Goal: Task Accomplishment & Management: Manage account settings

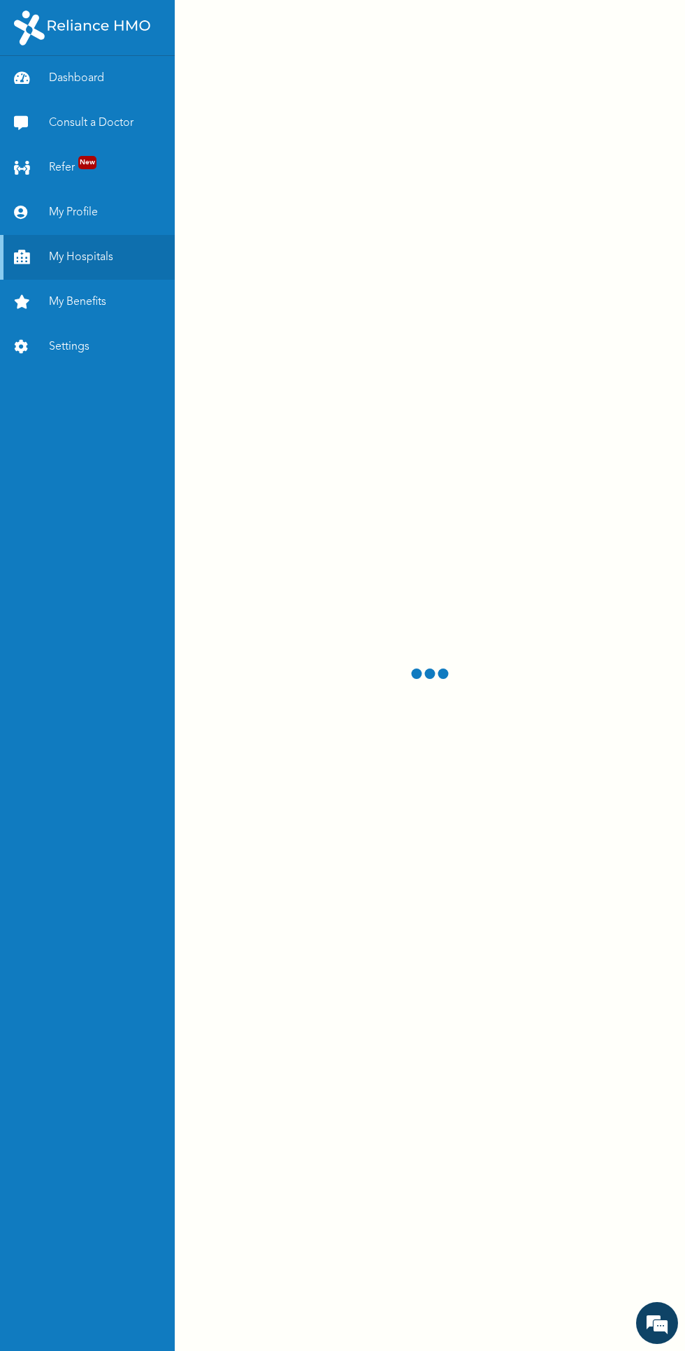
click at [97, 87] on link "Dashboard" at bounding box center [87, 78] width 175 height 45
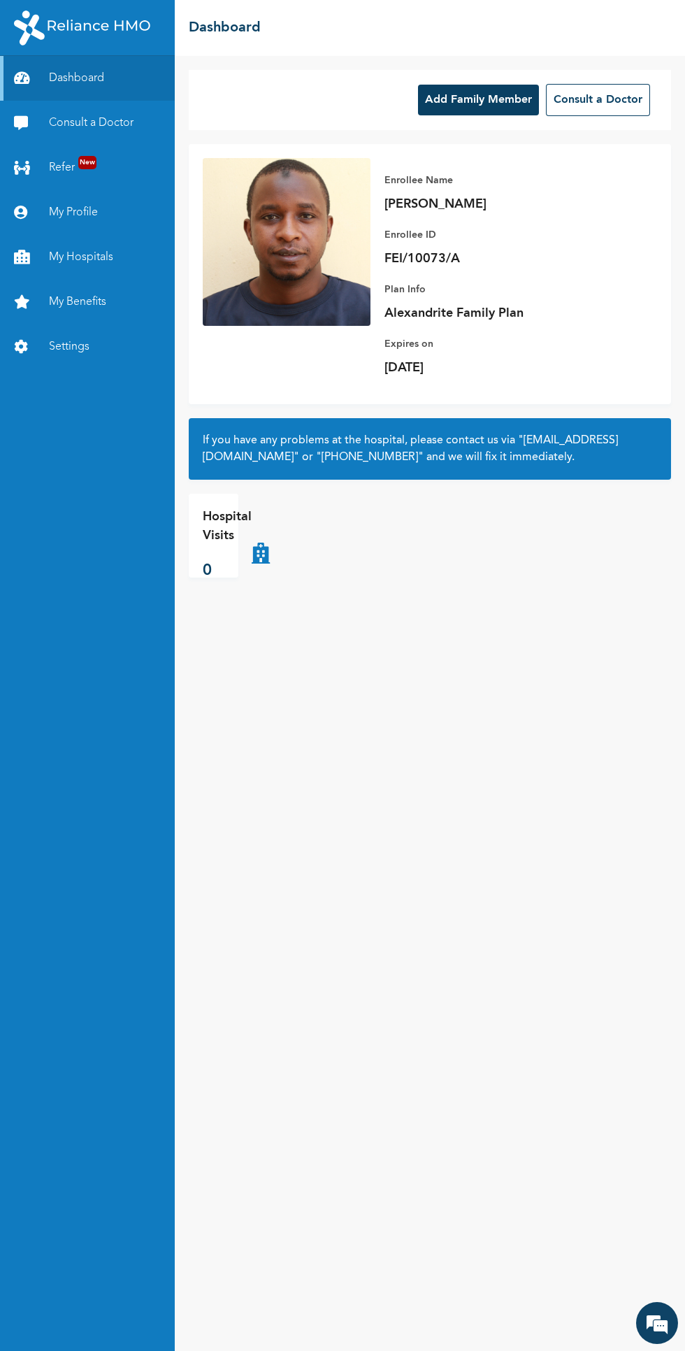
click at [488, 108] on button "Add Family Member" at bounding box center [478, 100] width 121 height 31
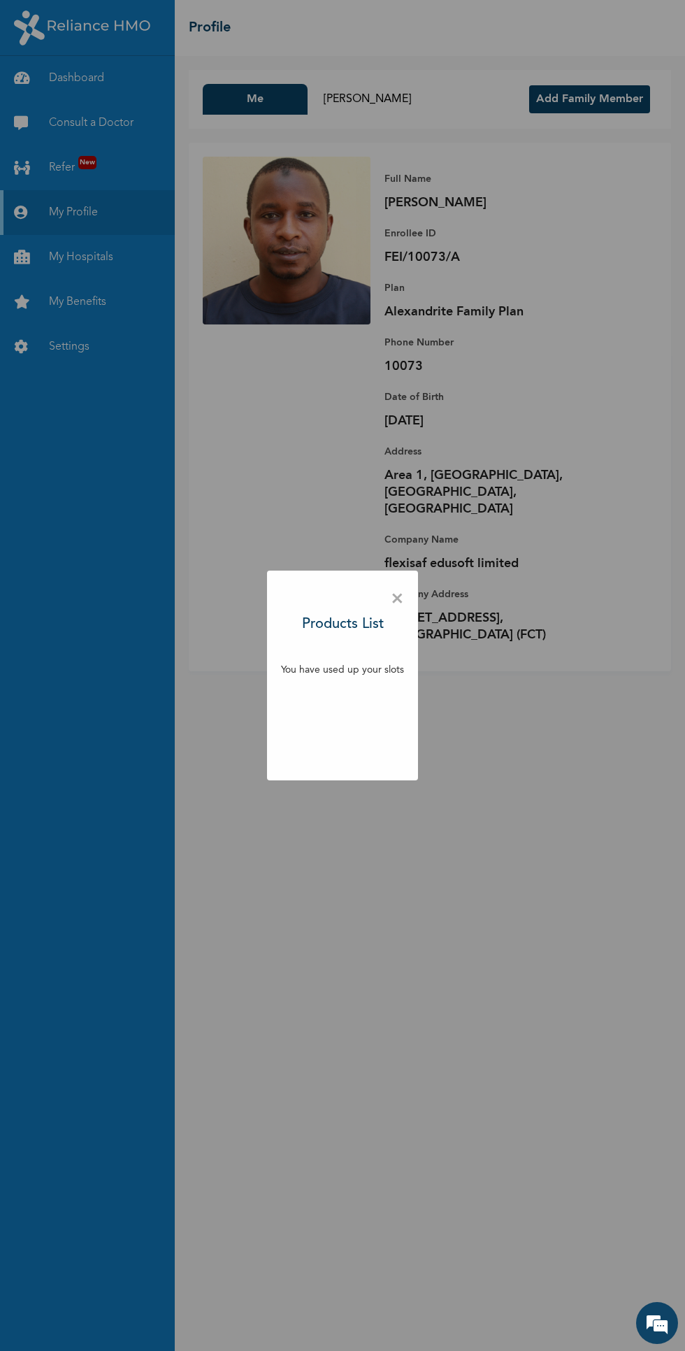
click at [397, 599] on span "×" at bounding box center [397, 599] width 13 height 29
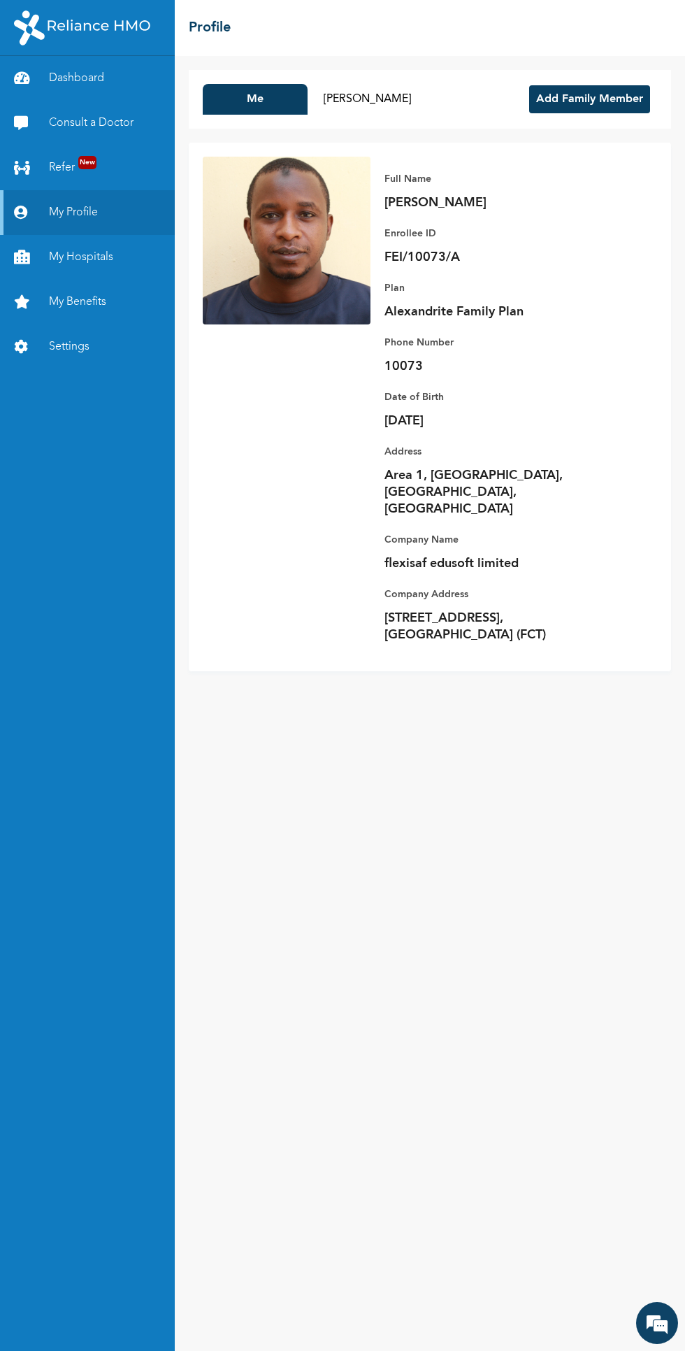
click at [404, 94] on button "Sumayya Abdullahi Sambo" at bounding box center [367, 99] width 105 height 31
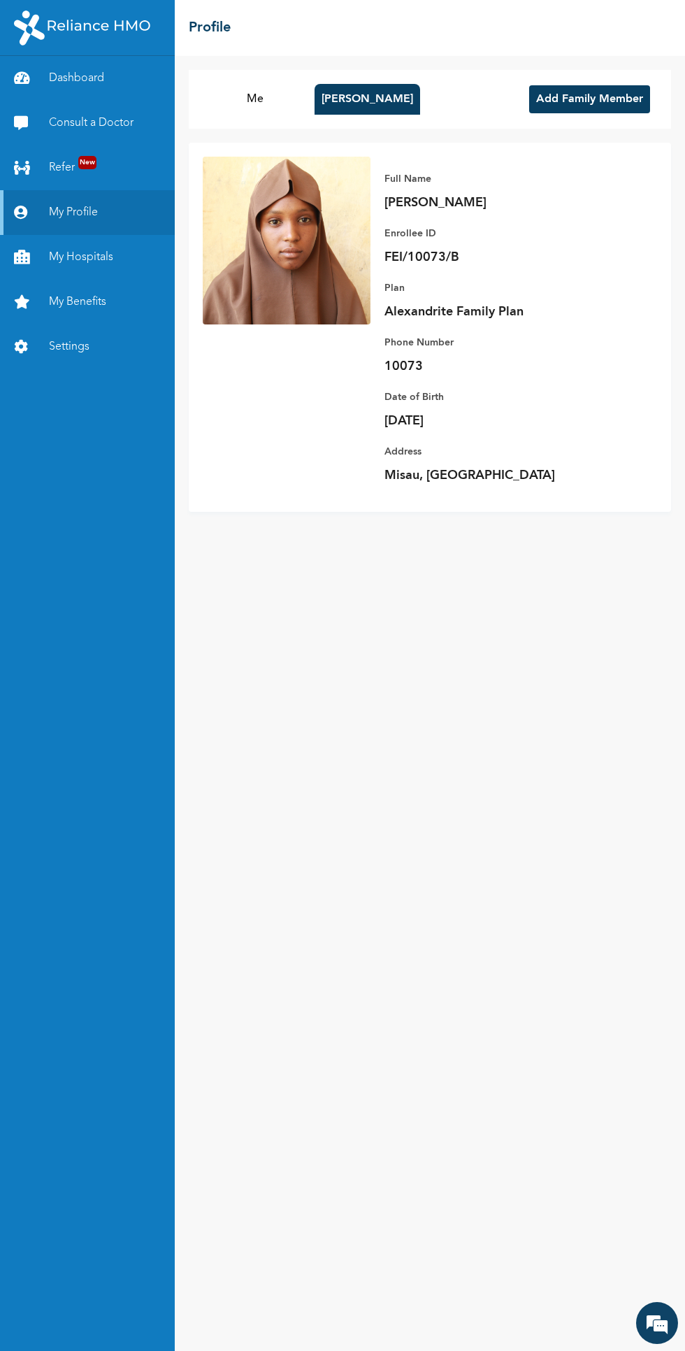
click at [277, 111] on button "Me" at bounding box center [255, 99] width 105 height 31
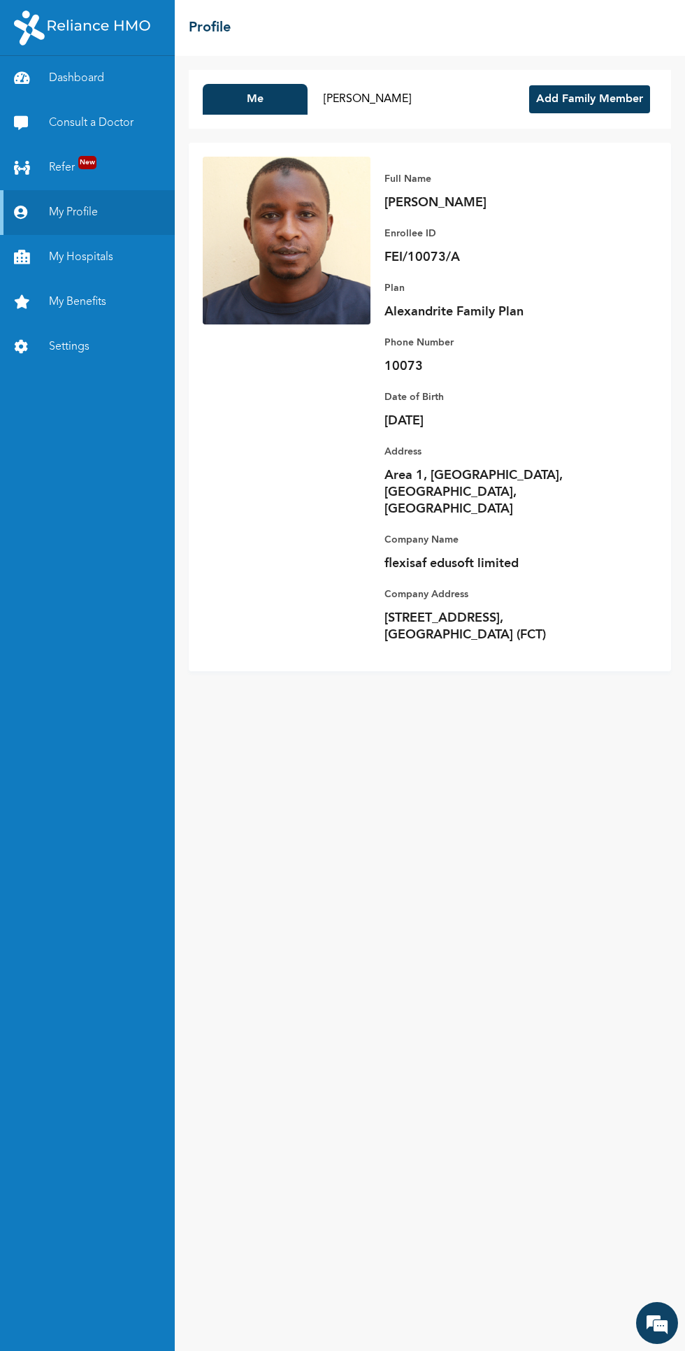
click at [417, 88] on button "Sumayya Abdullahi Sambo" at bounding box center [367, 99] width 105 height 31
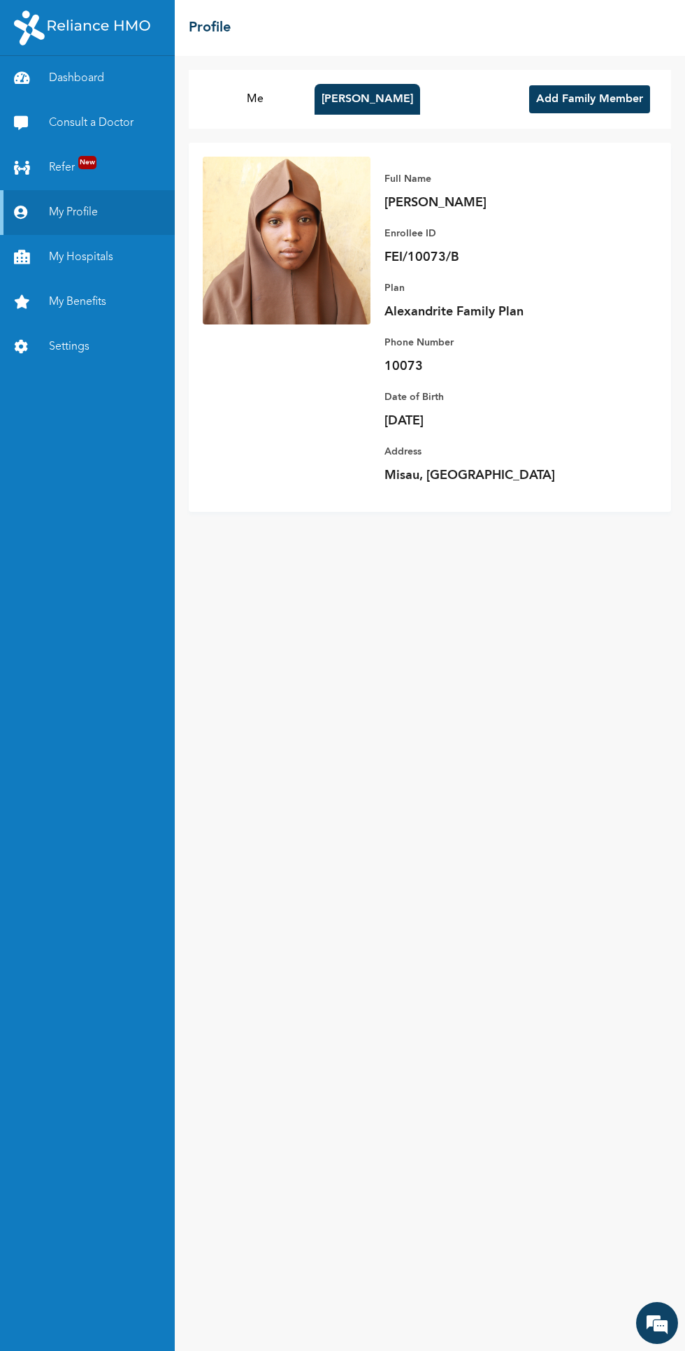
click at [290, 112] on button "Me" at bounding box center [255, 99] width 105 height 31
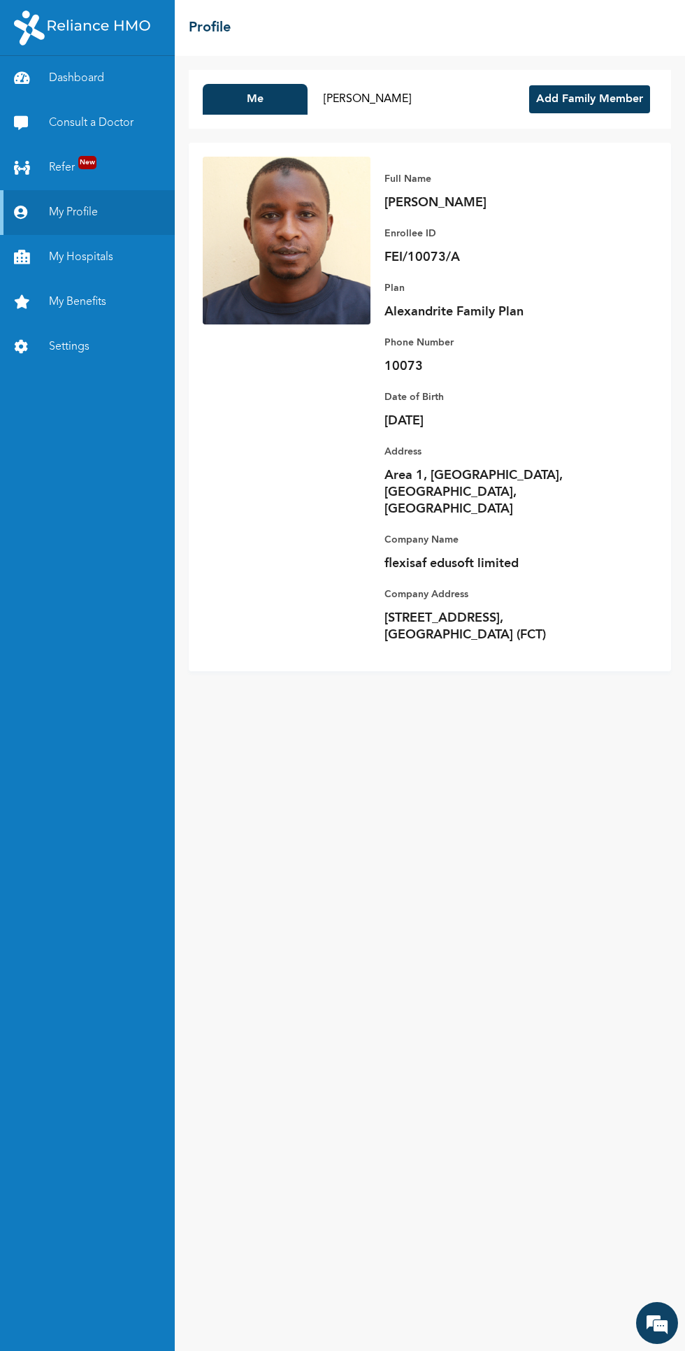
click at [410, 88] on button "Sumayya Abdullahi Sambo" at bounding box center [367, 99] width 105 height 31
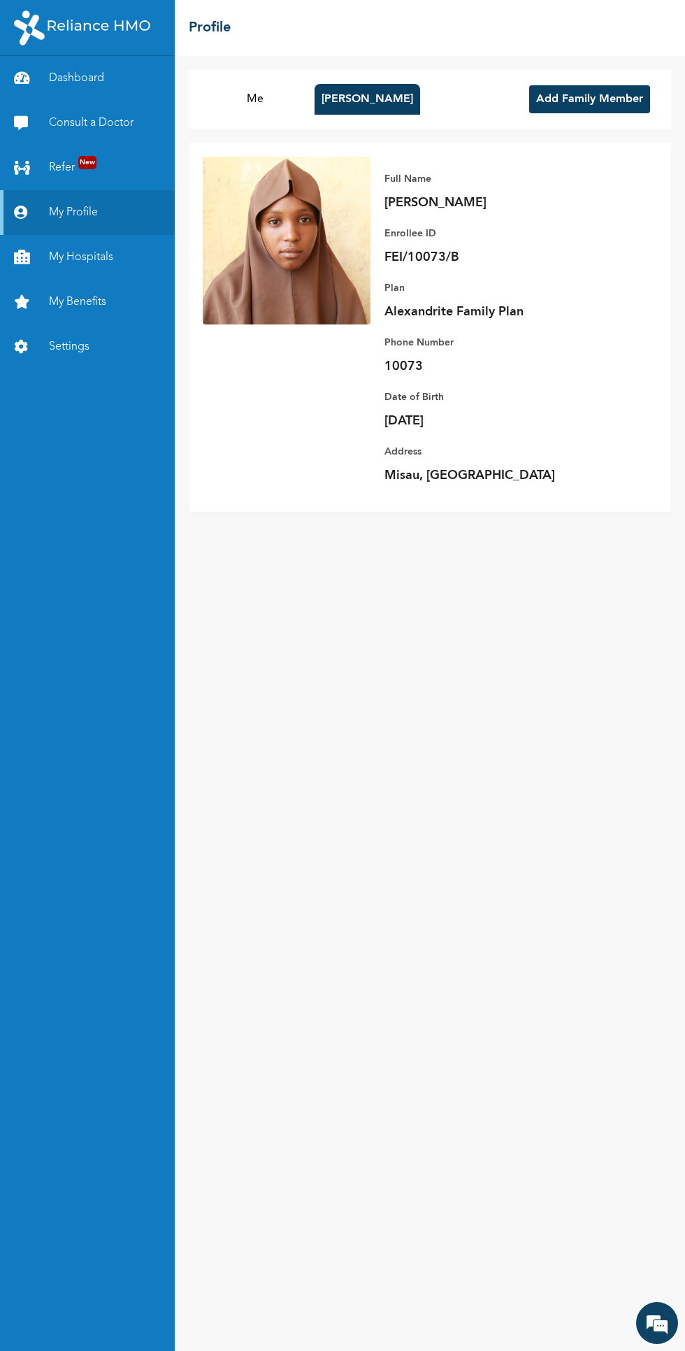
click at [283, 111] on button "Me" at bounding box center [255, 99] width 105 height 31
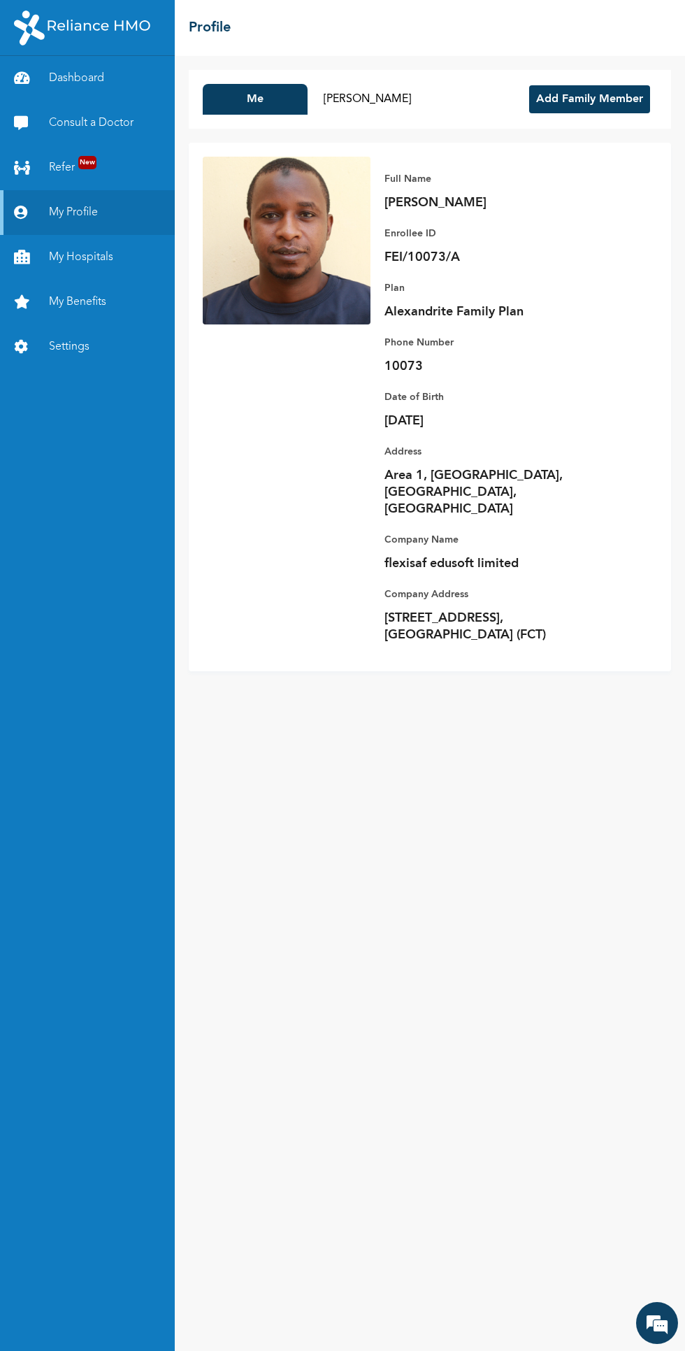
click at [412, 99] on button "Sumayya Abdullahi Sambo" at bounding box center [367, 99] width 105 height 31
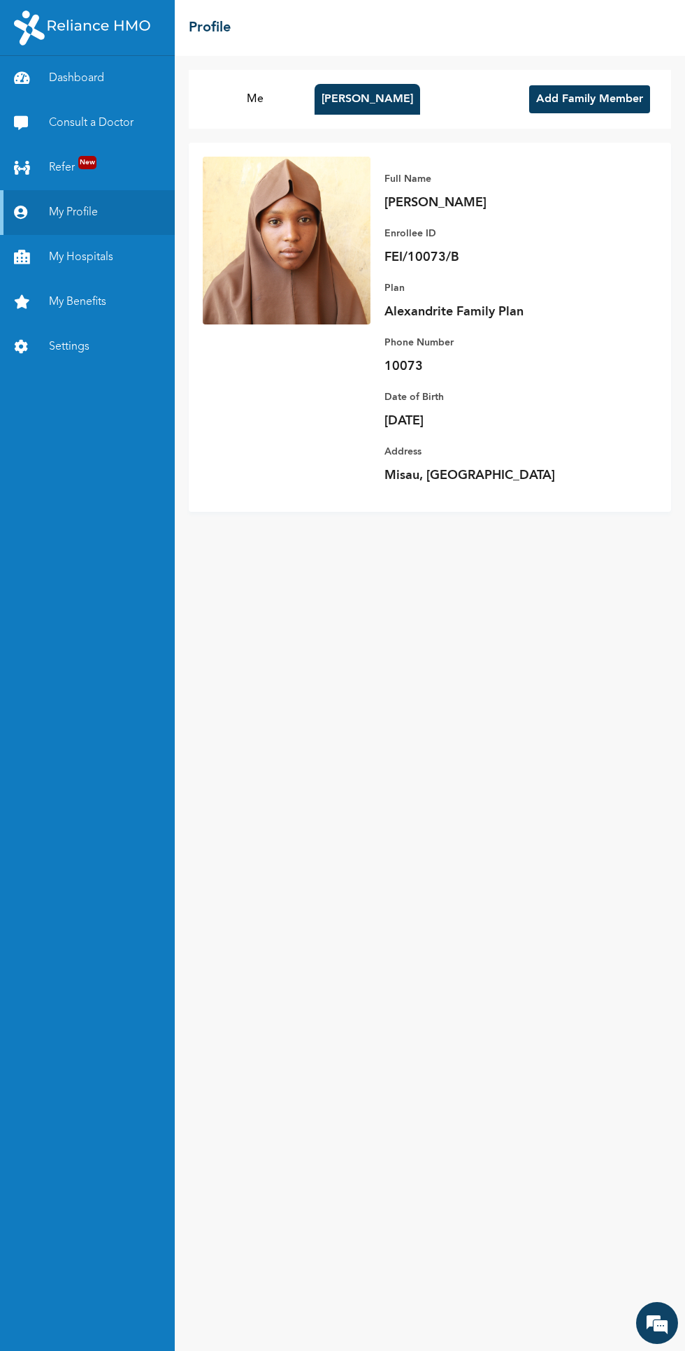
click at [287, 96] on button "Me" at bounding box center [255, 99] width 105 height 31
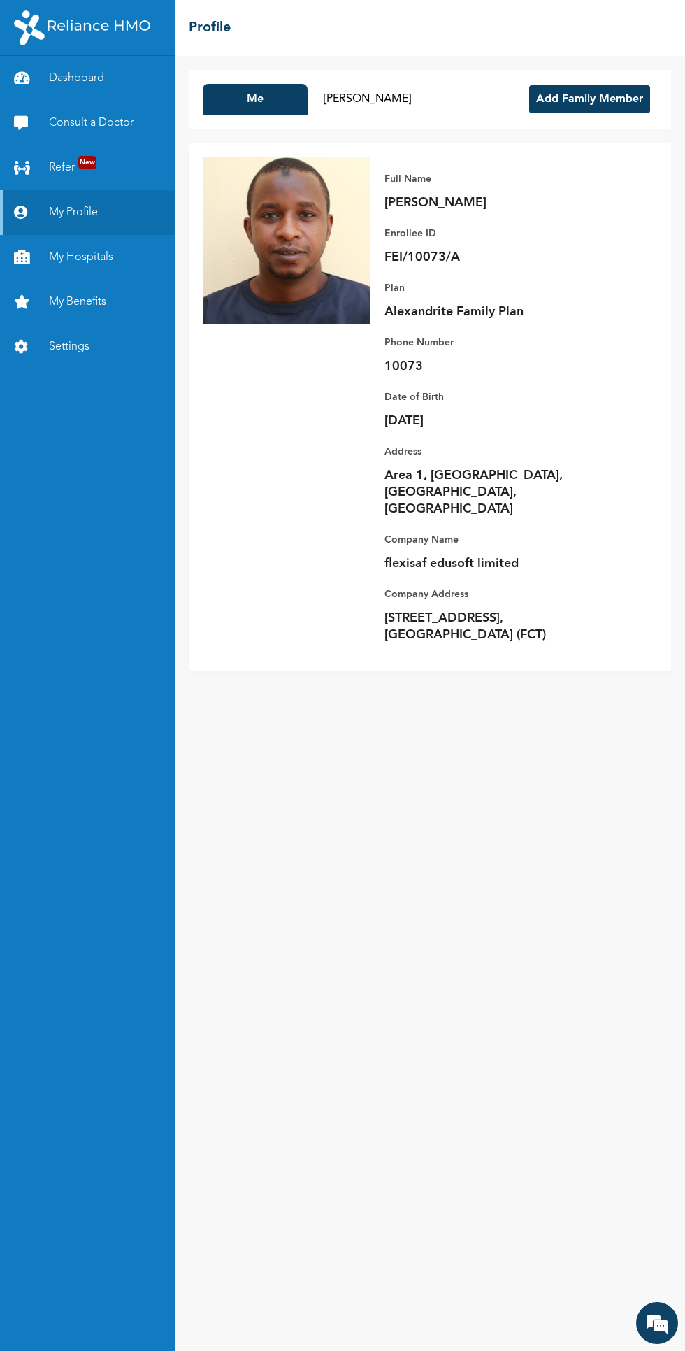
click at [420, 97] on button "Sumayya Abdullahi Sambo" at bounding box center [367, 99] width 105 height 31
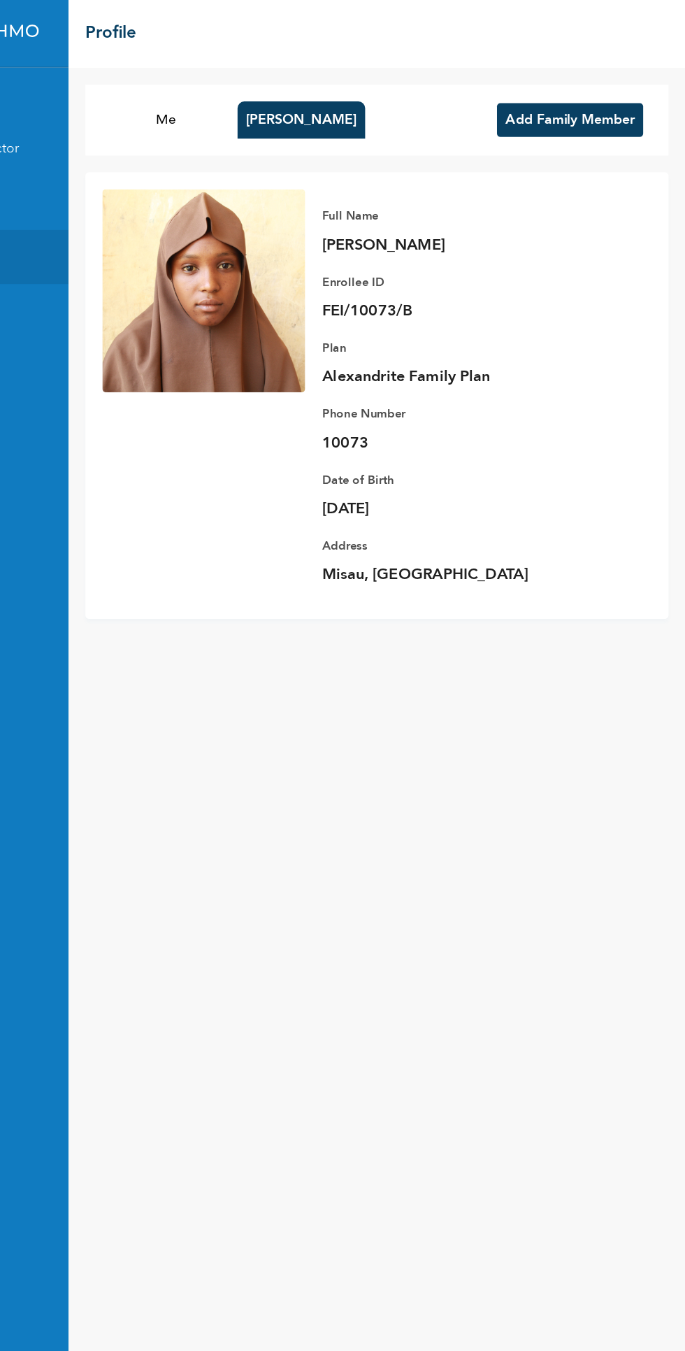
click at [255, 99] on button "Me" at bounding box center [255, 99] width 105 height 31
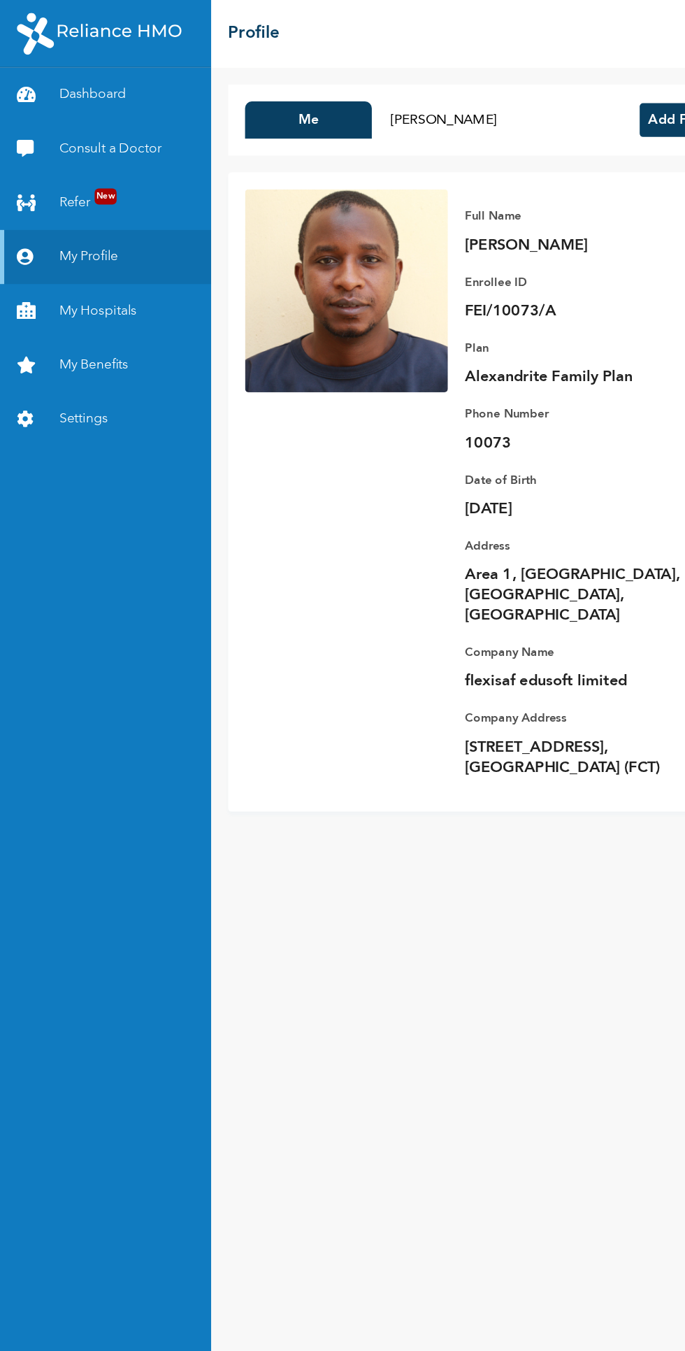
click at [29, 303] on icon at bounding box center [24, 302] width 21 height 14
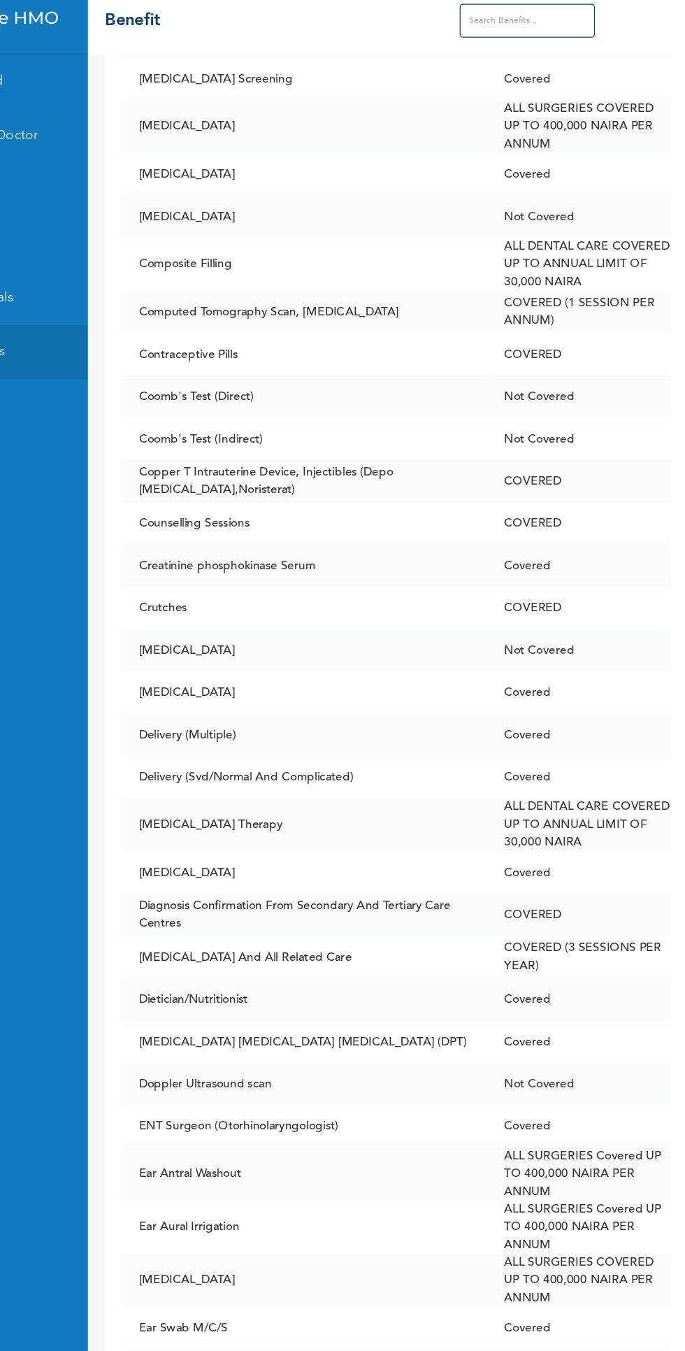
scroll to position [1943, 0]
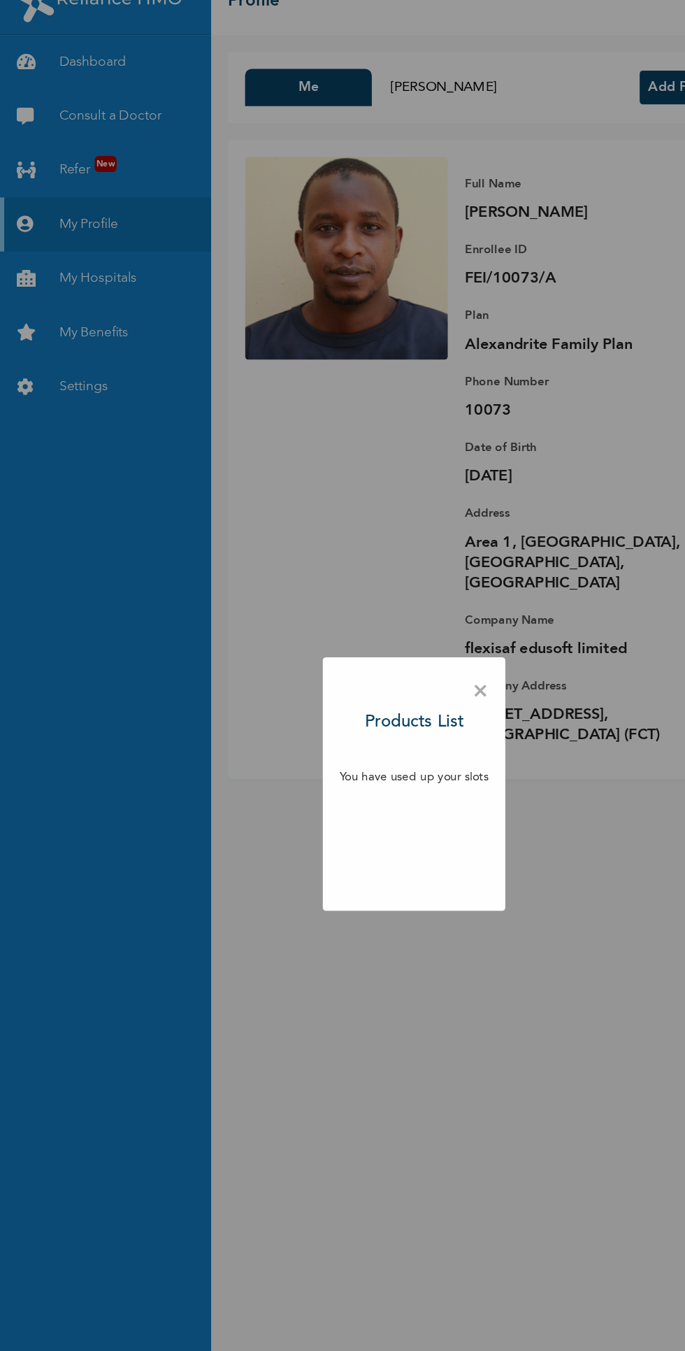
click at [420, 611] on div "× Products List You have used up your slots" at bounding box center [342, 675] width 685 height 1351
click at [398, 599] on span "×" at bounding box center [397, 599] width 13 height 29
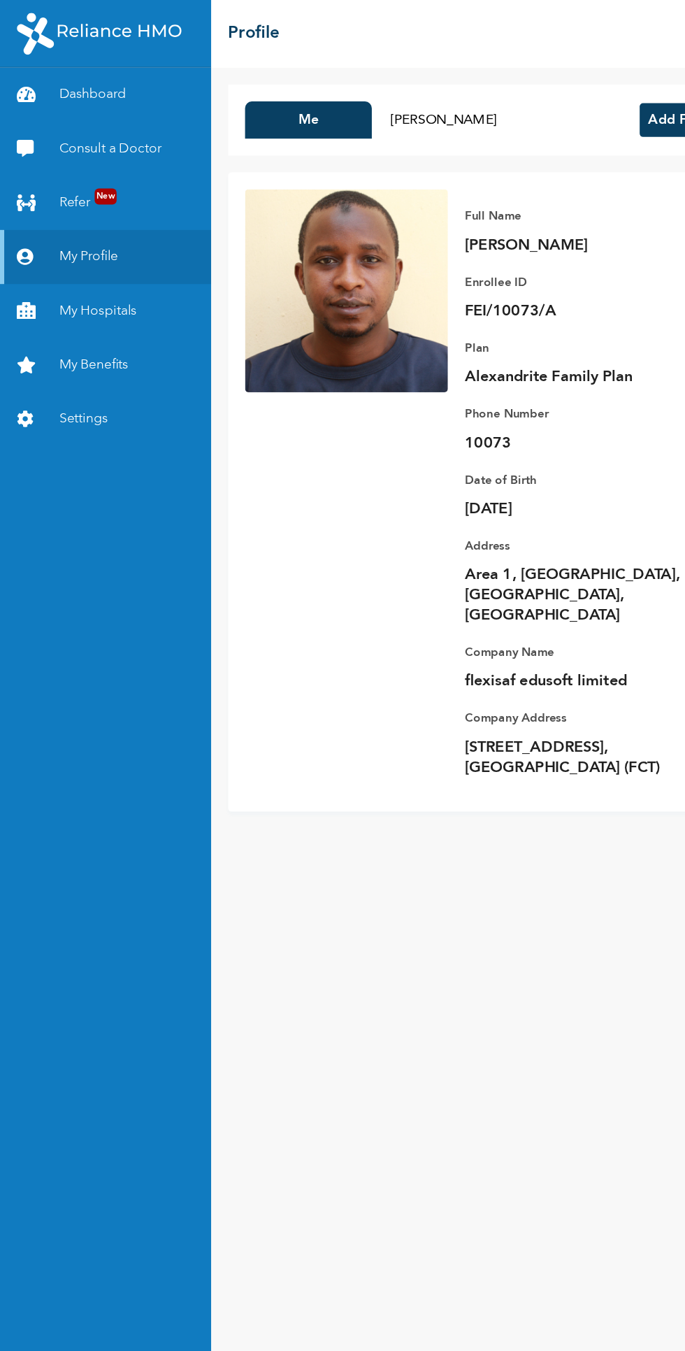
click at [103, 79] on link "Dashboard" at bounding box center [87, 78] width 175 height 45
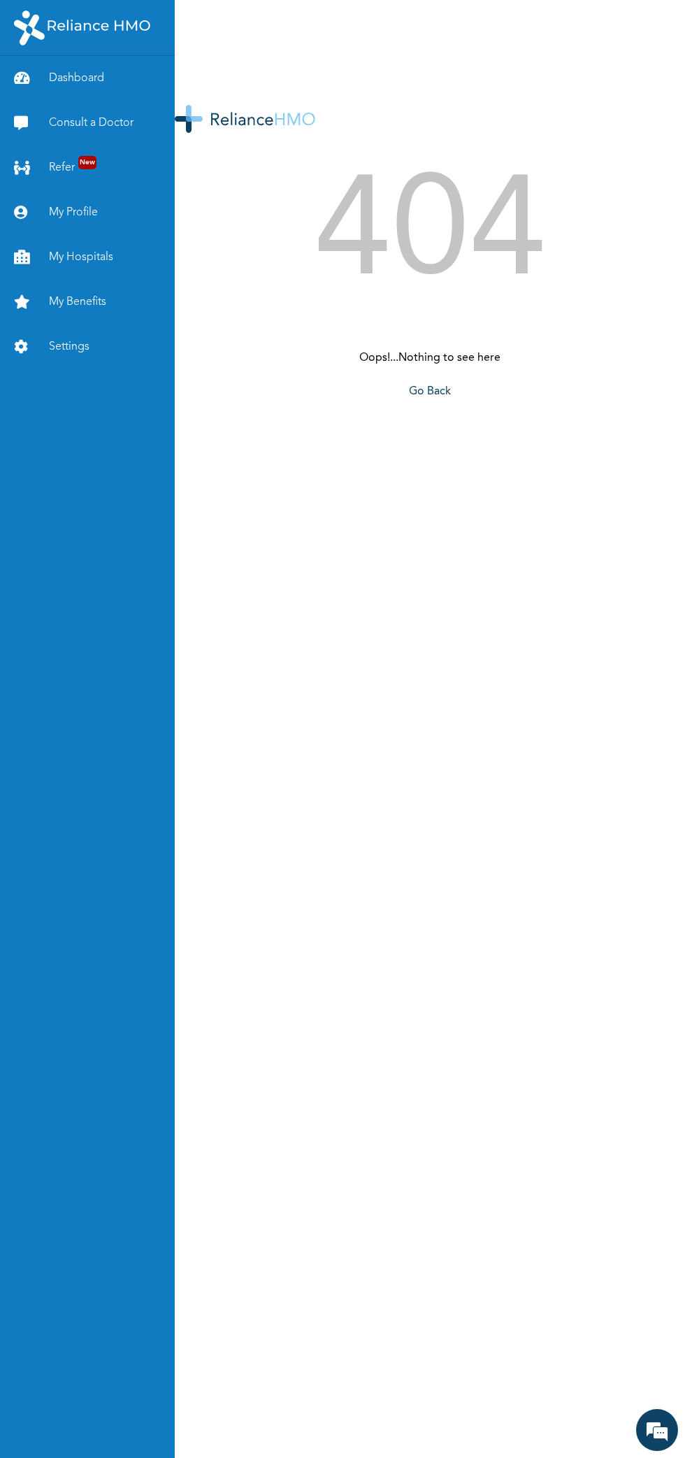
click at [94, 76] on link "Dashboard" at bounding box center [87, 78] width 175 height 45
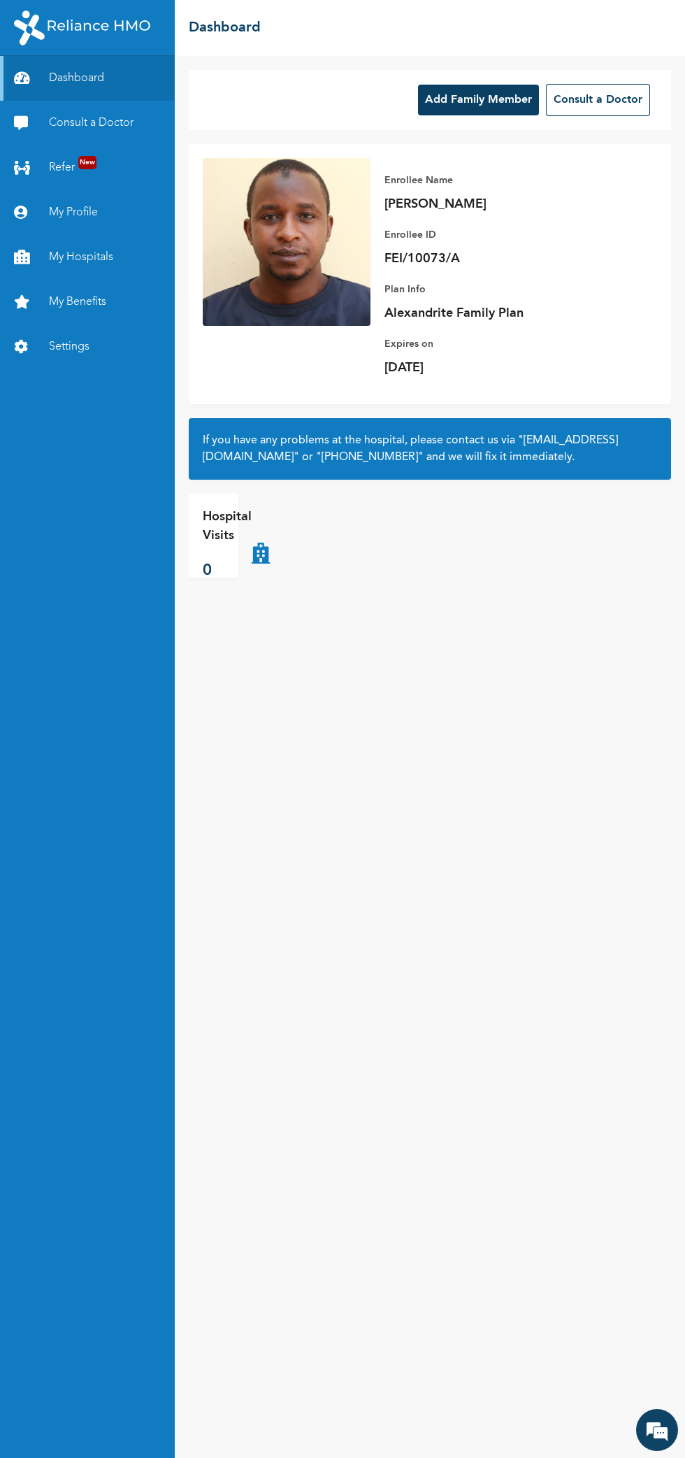
click at [106, 355] on link "Settings" at bounding box center [87, 347] width 175 height 45
